Goal: Task Accomplishment & Management: Manage account settings

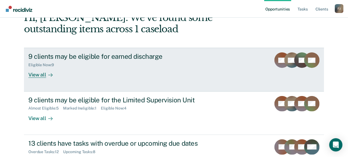
scroll to position [42, 0]
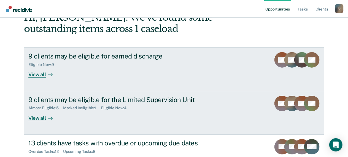
click at [68, 107] on div "Marked Ineligible : 1" at bounding box center [82, 108] width 38 height 5
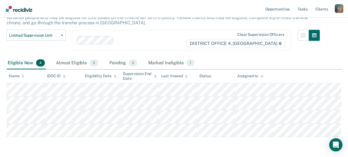
scroll to position [44, 0]
click at [65, 58] on div "Almost Eligible 5" at bounding box center [77, 63] width 45 height 12
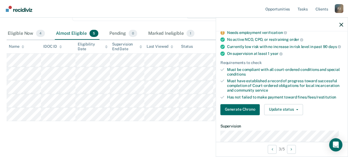
scroll to position [51, 0]
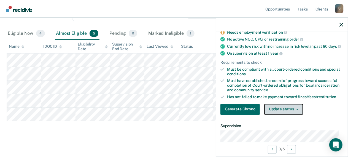
click at [283, 109] on button "Update status" at bounding box center [283, 109] width 39 height 11
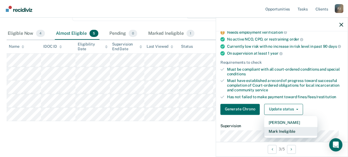
click at [279, 136] on button "Mark Ineligible" at bounding box center [290, 131] width 53 height 9
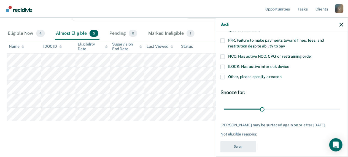
click at [261, 76] on span "Other, please specify a reason" at bounding box center [254, 77] width 53 height 4
click at [282, 75] on input "Other, please specify a reason" at bounding box center [282, 75] width 0 height 0
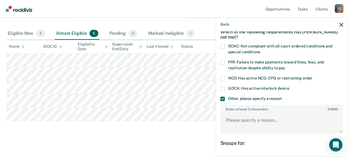
scroll to position [29, 0]
click at [260, 68] on span "FFR: Failure to make payments toward fines, fees, and restitution despite abili…" at bounding box center [276, 65] width 96 height 10
click at [285, 66] on input "FFR: Failure to make payments toward fines, fees, and restitution despite abili…" at bounding box center [285, 66] width 0 height 0
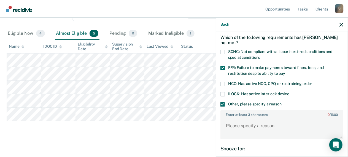
scroll to position [23, 0]
click at [244, 55] on span "SCNC: Not compliant with all court-ordered conditions and special conditions" at bounding box center [280, 55] width 104 height 10
click at [260, 56] on input "SCNC: Not compliant with all court-ordered conditions and special conditions" at bounding box center [260, 56] width 0 height 0
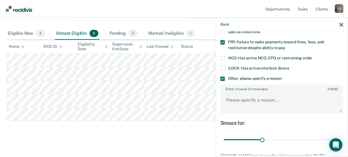
scroll to position [53, 0]
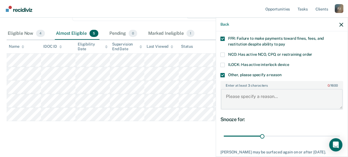
click at [245, 101] on textarea "Enter at least 3 characters 0 / 1600" at bounding box center [282, 99] width 122 height 20
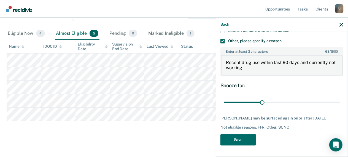
scroll to position [90, 0]
type textarea "Recent drug use within last 90 days and currently not working."
drag, startPoint x: 261, startPoint y: 99, endPoint x: 297, endPoint y: 96, distance: 36.6
type input "60"
click at [297, 97] on input "range" at bounding box center [282, 102] width 116 height 10
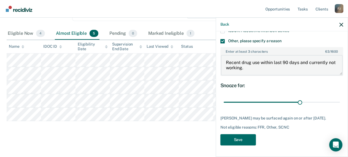
click at [257, 67] on textarea "Recent drug use within last 90 days and currently not working." at bounding box center [282, 65] width 122 height 20
type textarea "Recent drug use within last 90 days and currently not working. As a result of n…"
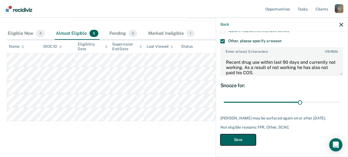
click at [237, 138] on button "Save" at bounding box center [238, 139] width 36 height 11
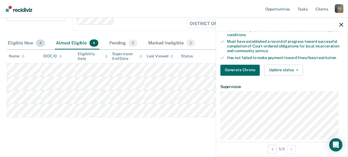
click at [17, 37] on div "Eligible Now 4" at bounding box center [26, 43] width 39 height 12
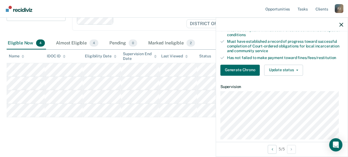
scroll to position [68, 0]
